Goal: Book appointment/travel/reservation

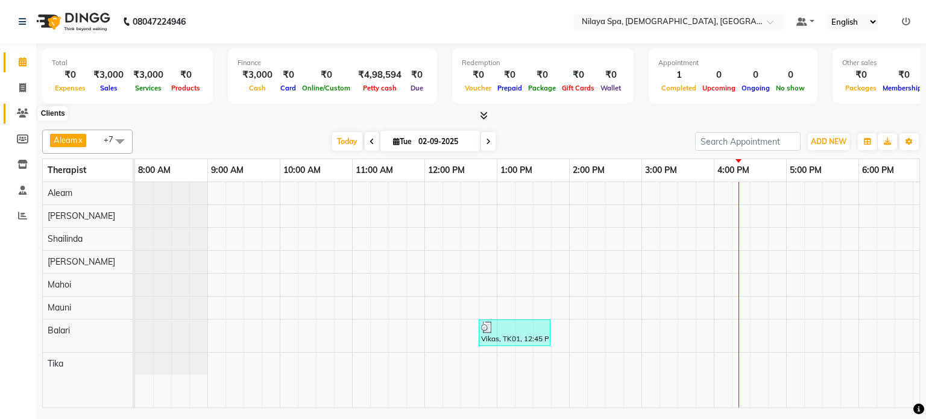
click at [22, 110] on icon at bounding box center [22, 113] width 11 height 9
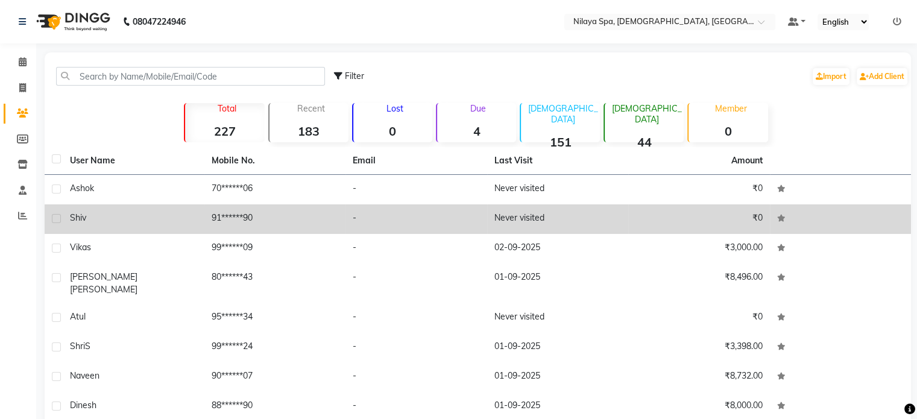
click at [307, 223] on td "91******90" at bounding box center [275, 219] width 142 height 30
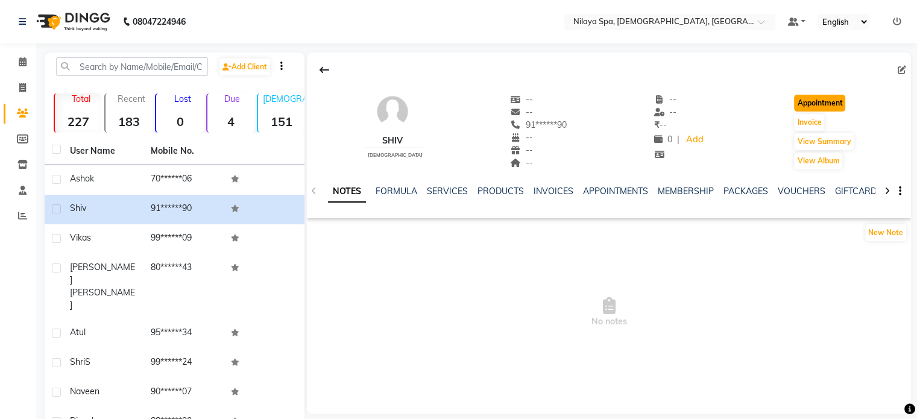
click at [837, 104] on button "Appointment" at bounding box center [819, 103] width 51 height 17
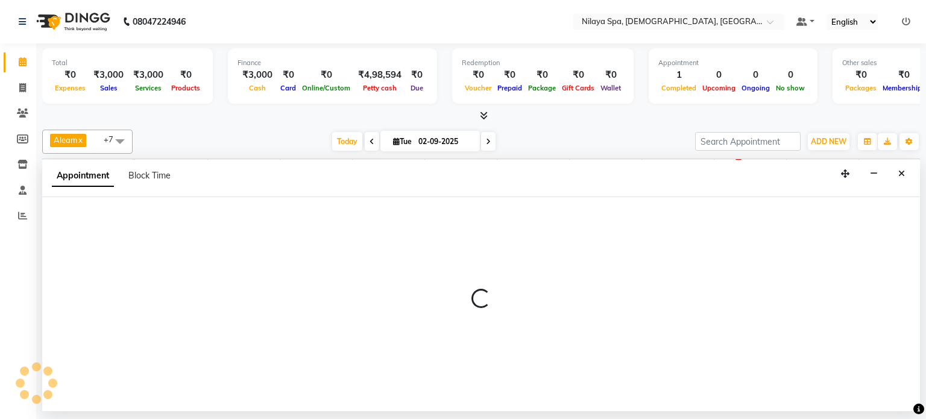
select select "tentative"
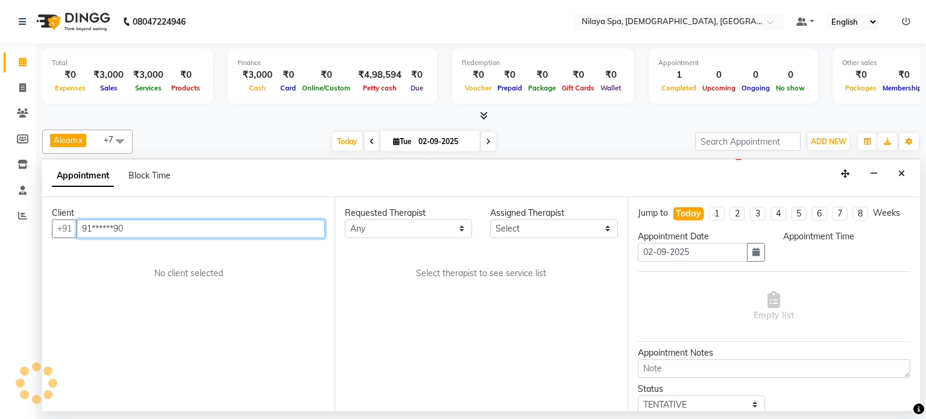
select select "540"
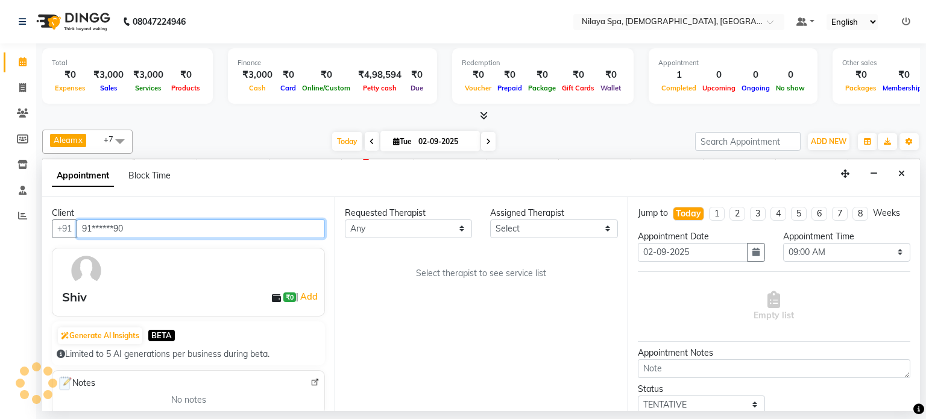
scroll to position [0, 373]
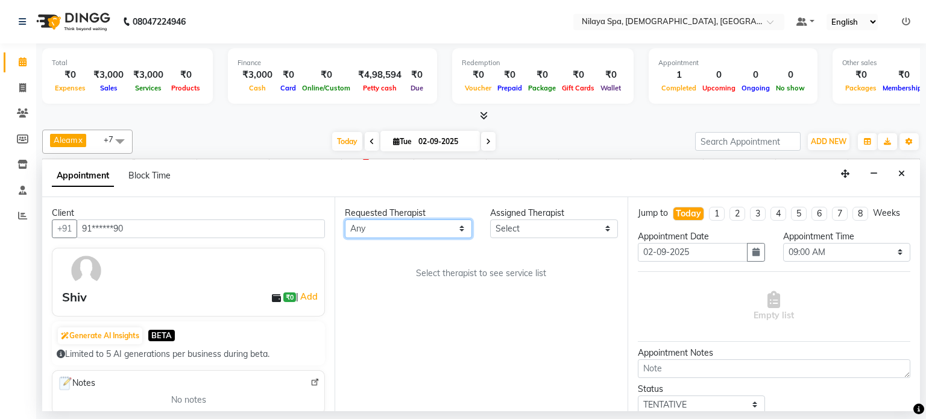
click at [450, 227] on select "Any [PERSON_NAME] Mahoi Mauni [PERSON_NAME] Punjima Shailinda Tika" at bounding box center [408, 229] width 127 height 19
select select "87837"
click at [345, 220] on select "Any [PERSON_NAME] Mahoi Mauni [PERSON_NAME] Punjima Shailinda Tika" at bounding box center [408, 229] width 127 height 19
select select "87837"
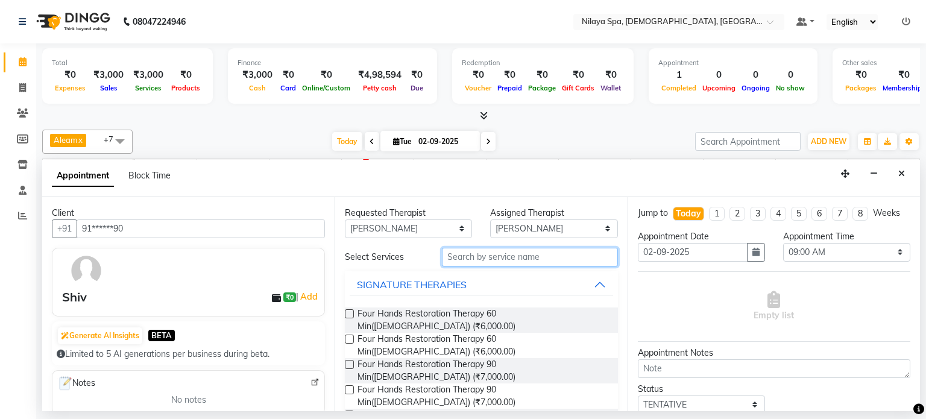
click at [514, 254] on input "text" at bounding box center [530, 257] width 176 height 19
type input "SW"
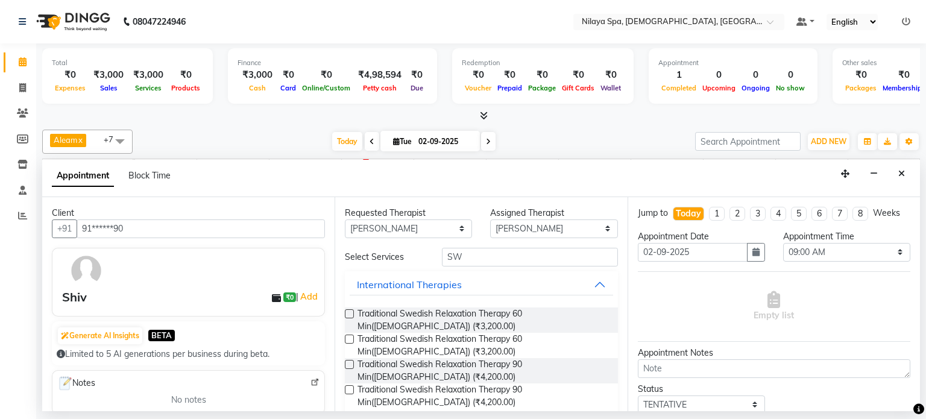
click at [351, 314] on label at bounding box center [349, 313] width 9 height 9
click at [351, 314] on input "checkbox" at bounding box center [349, 315] width 8 height 8
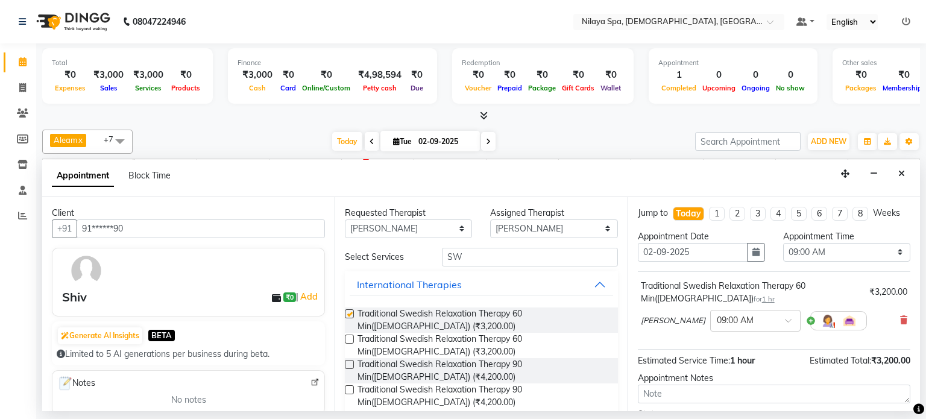
checkbox input "false"
click at [393, 235] on select "Any [PERSON_NAME] Mahoi Mauni [PERSON_NAME] Punjima Shailinda Tika" at bounding box center [408, 229] width 127 height 19
select select "87838"
click at [345, 220] on select "Any [PERSON_NAME] Mahoi Mauni [PERSON_NAME] Punjima Shailinda Tika" at bounding box center [408, 229] width 127 height 19
select select "87838"
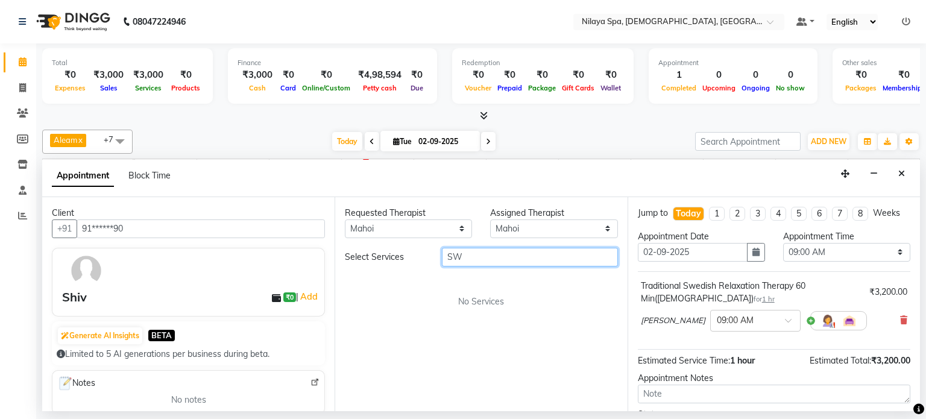
click at [497, 257] on input "SW" at bounding box center [530, 257] width 176 height 19
type input "S"
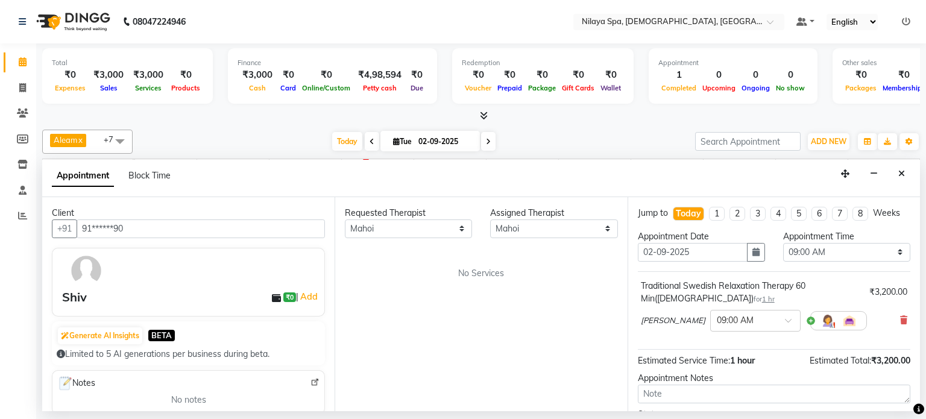
click at [422, 287] on div "Requested Therapist Any [PERSON_NAME] Mahoi Mauni [PERSON_NAME] Punjima Shailin…" at bounding box center [481, 304] width 293 height 214
click at [390, 226] on select "Any [PERSON_NAME] Mahoi Mauni [PERSON_NAME] Punjima Shailinda Tika" at bounding box center [408, 229] width 127 height 19
click at [345, 220] on select "Any [PERSON_NAME] Mahoi Mauni [PERSON_NAME] Punjima Shailinda Tika" at bounding box center [408, 229] width 127 height 19
click at [448, 231] on select "Any [PERSON_NAME] Mahoi Mauni [PERSON_NAME] Punjima Shailinda Tika" at bounding box center [408, 229] width 127 height 19
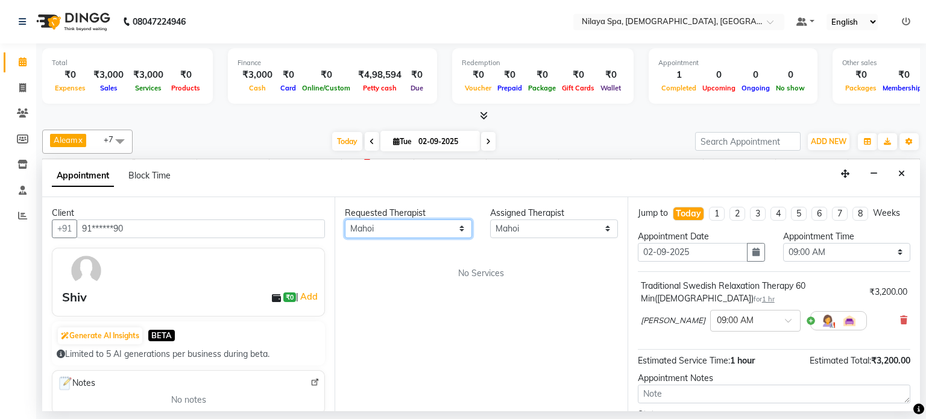
click at [446, 232] on select "Any [PERSON_NAME] Mahoi Mauni [PERSON_NAME] Punjima Shailinda Tika" at bounding box center [408, 229] width 127 height 19
select select "null"
click at [345, 220] on select "Any [PERSON_NAME] Mahoi Mauni [PERSON_NAME] Punjima Shailinda Tika" at bounding box center [408, 229] width 127 height 19
select select
click at [405, 247] on div "Requested Therapist Any [PERSON_NAME] Mahoi Mauni [PERSON_NAME] Punjima Shailin…" at bounding box center [481, 304] width 293 height 214
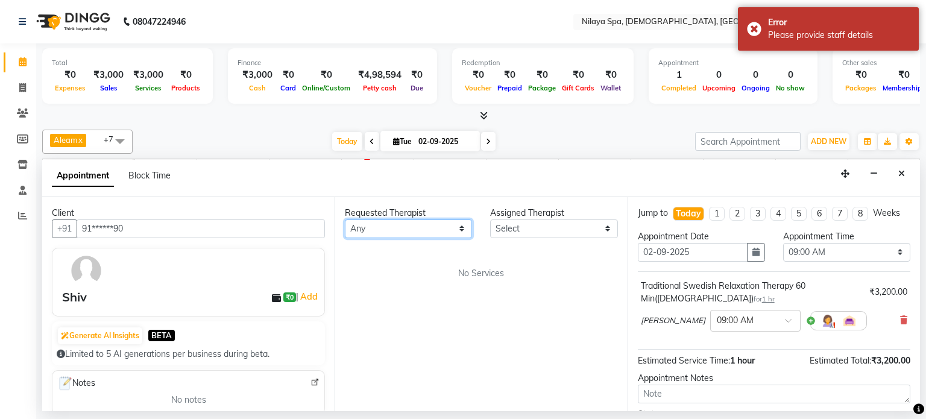
click at [401, 231] on select "Any [PERSON_NAME] Mahoi Mauni [PERSON_NAME] Punjima Shailinda Tika" at bounding box center [408, 229] width 127 height 19
select select "87838"
click at [345, 220] on select "Any [PERSON_NAME] Mahoi Mauni [PERSON_NAME] Punjima Shailinda Tika" at bounding box center [408, 229] width 127 height 19
select select "87838"
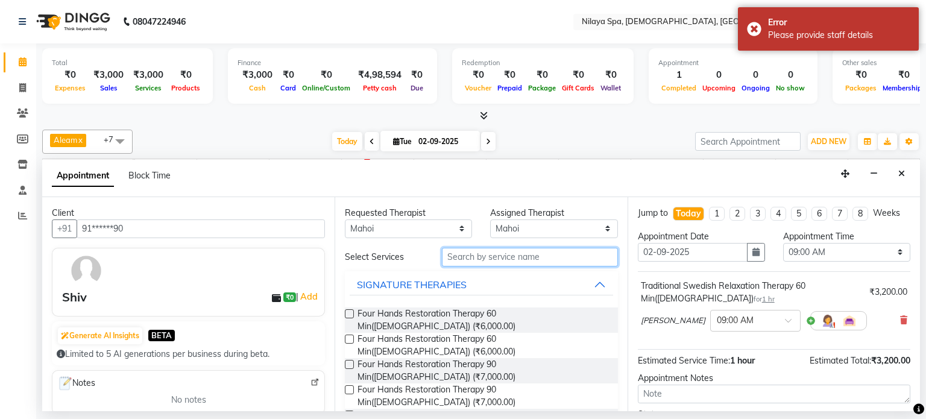
click at [473, 258] on input "text" at bounding box center [530, 257] width 176 height 19
type input "SW"
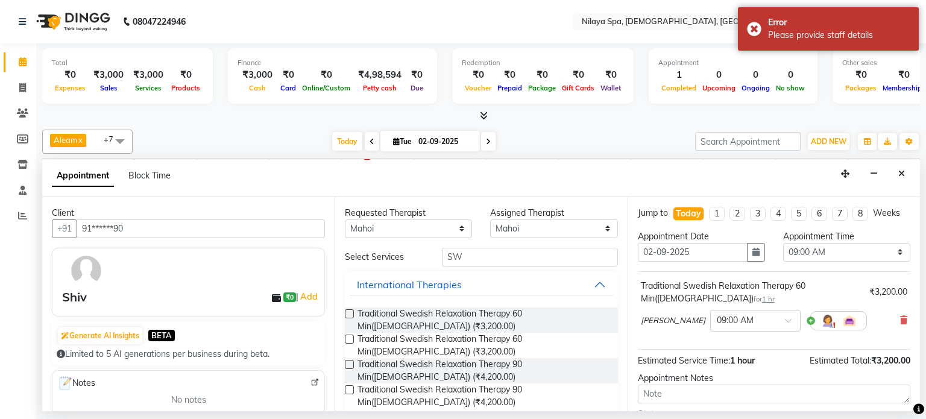
click at [348, 313] on label at bounding box center [349, 313] width 9 height 9
click at [348, 313] on input "checkbox" at bounding box center [349, 315] width 8 height 8
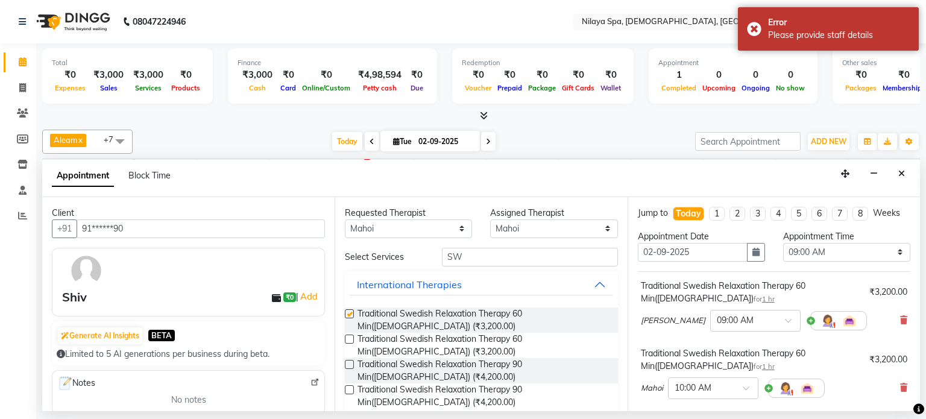
checkbox input "false"
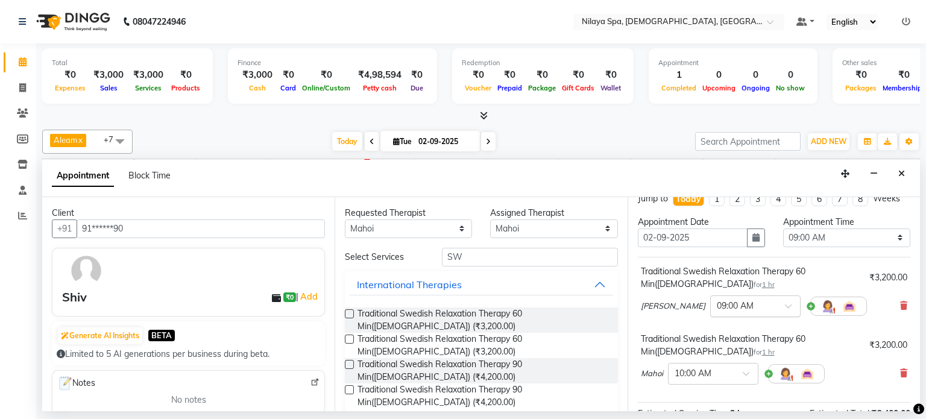
scroll to position [0, 0]
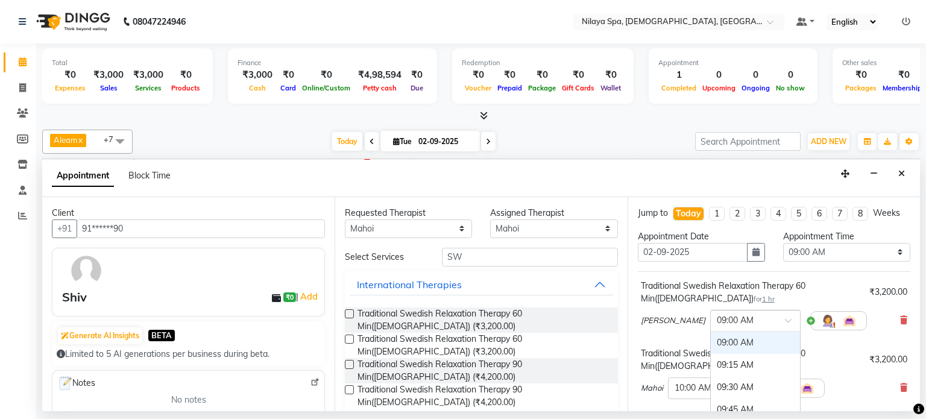
click at [717, 323] on input "text" at bounding box center [743, 320] width 53 height 13
click at [711, 346] on div "04:30 PM" at bounding box center [755, 349] width 89 height 22
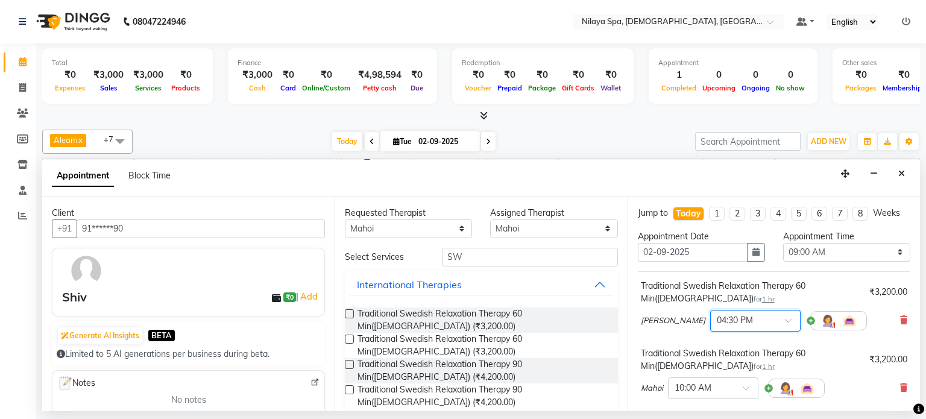
scroll to position [60, 0]
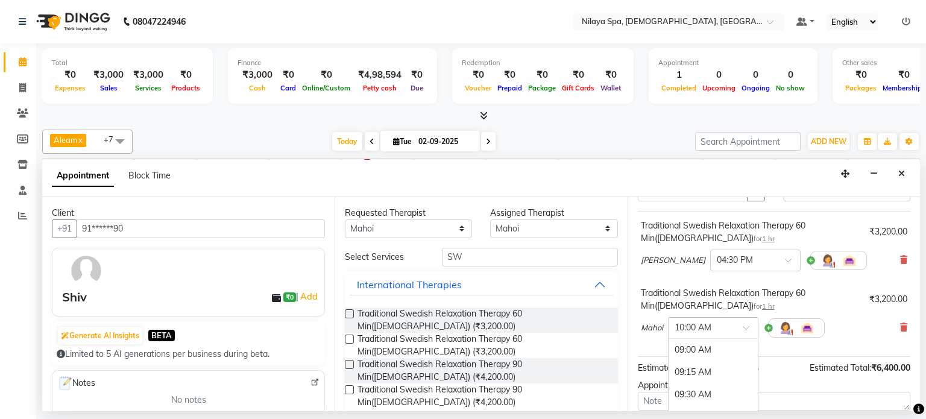
click at [709, 326] on input "text" at bounding box center [701, 327] width 53 height 13
click at [706, 359] on div "04:30 PM" at bounding box center [713, 356] width 89 height 22
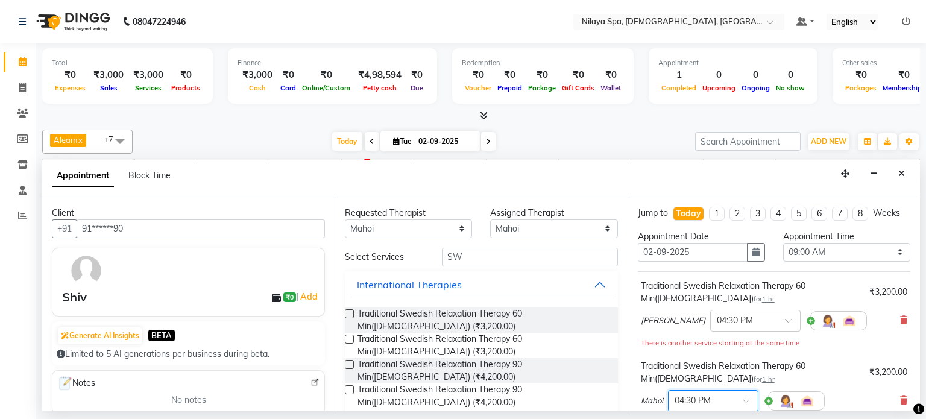
scroll to position [183, 0]
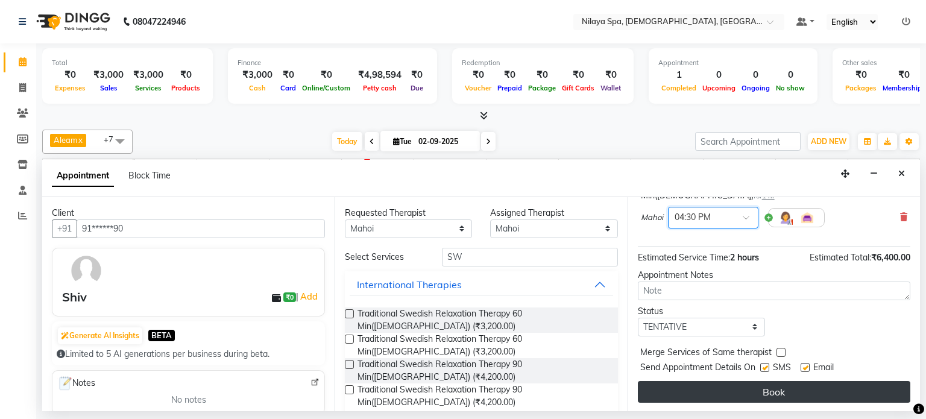
click at [753, 387] on button "Book" at bounding box center [774, 392] width 273 height 22
